Goal: Navigation & Orientation: Find specific page/section

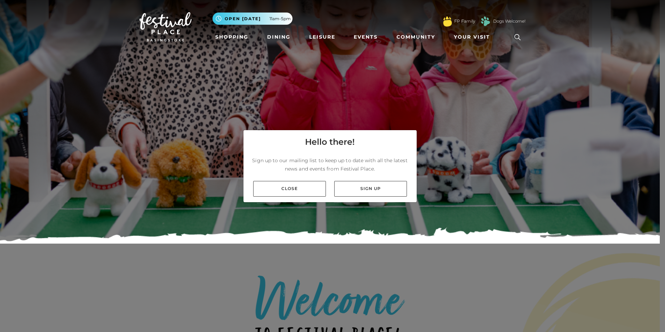
drag, startPoint x: 310, startPoint y: 193, endPoint x: 325, endPoint y: 174, distance: 23.5
click at [310, 193] on link "Close" at bounding box center [289, 189] width 73 height 16
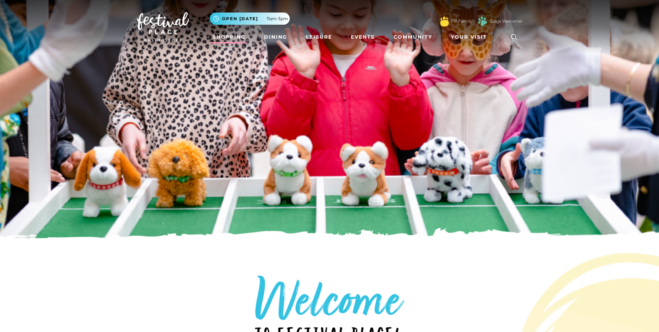
click at [234, 39] on link "Shopping" at bounding box center [229, 37] width 39 height 13
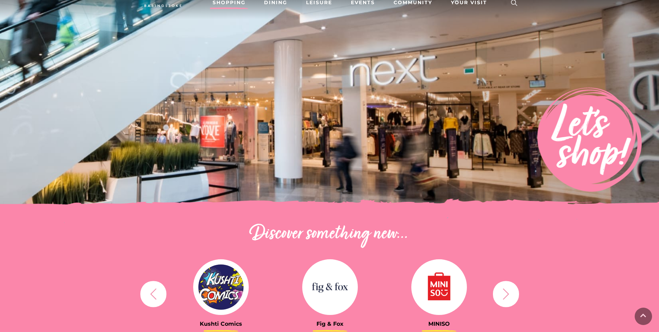
scroll to position [139, 0]
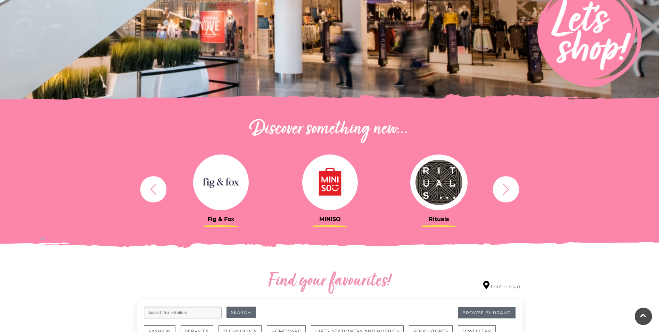
click at [506, 188] on icon "button" at bounding box center [506, 188] width 13 height 13
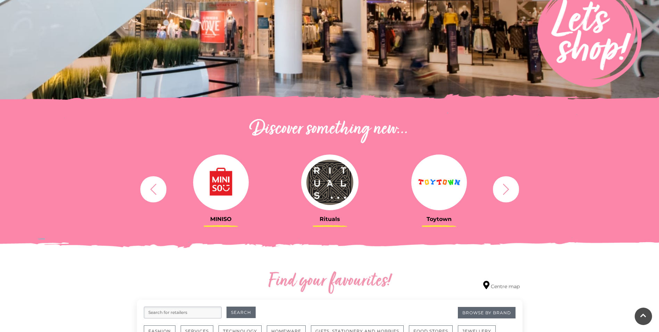
click at [506, 188] on icon "button" at bounding box center [506, 188] width 13 height 13
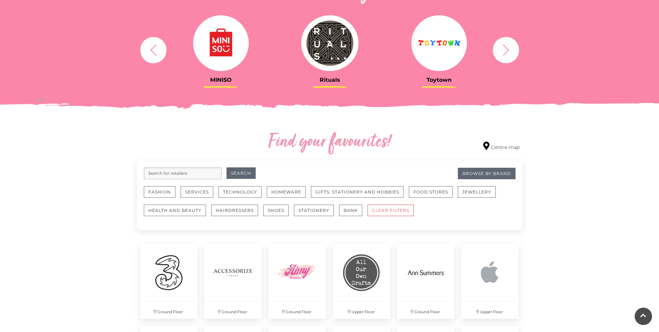
scroll to position [104, 0]
